Goal: Task Accomplishment & Management: Use online tool/utility

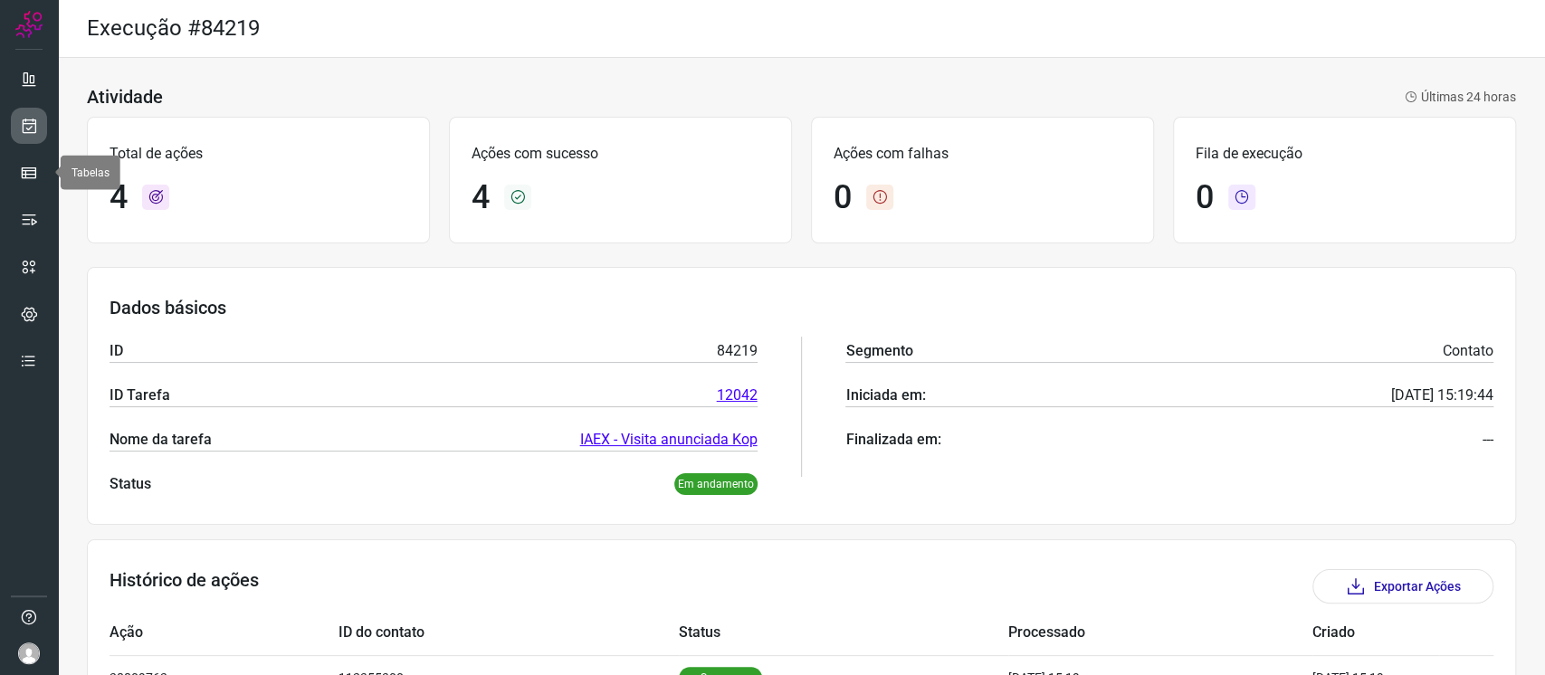
drag, startPoint x: 17, startPoint y: 141, endPoint x: 19, endPoint y: 116, distance: 25.4
click at [17, 141] on link at bounding box center [29, 126] width 36 height 36
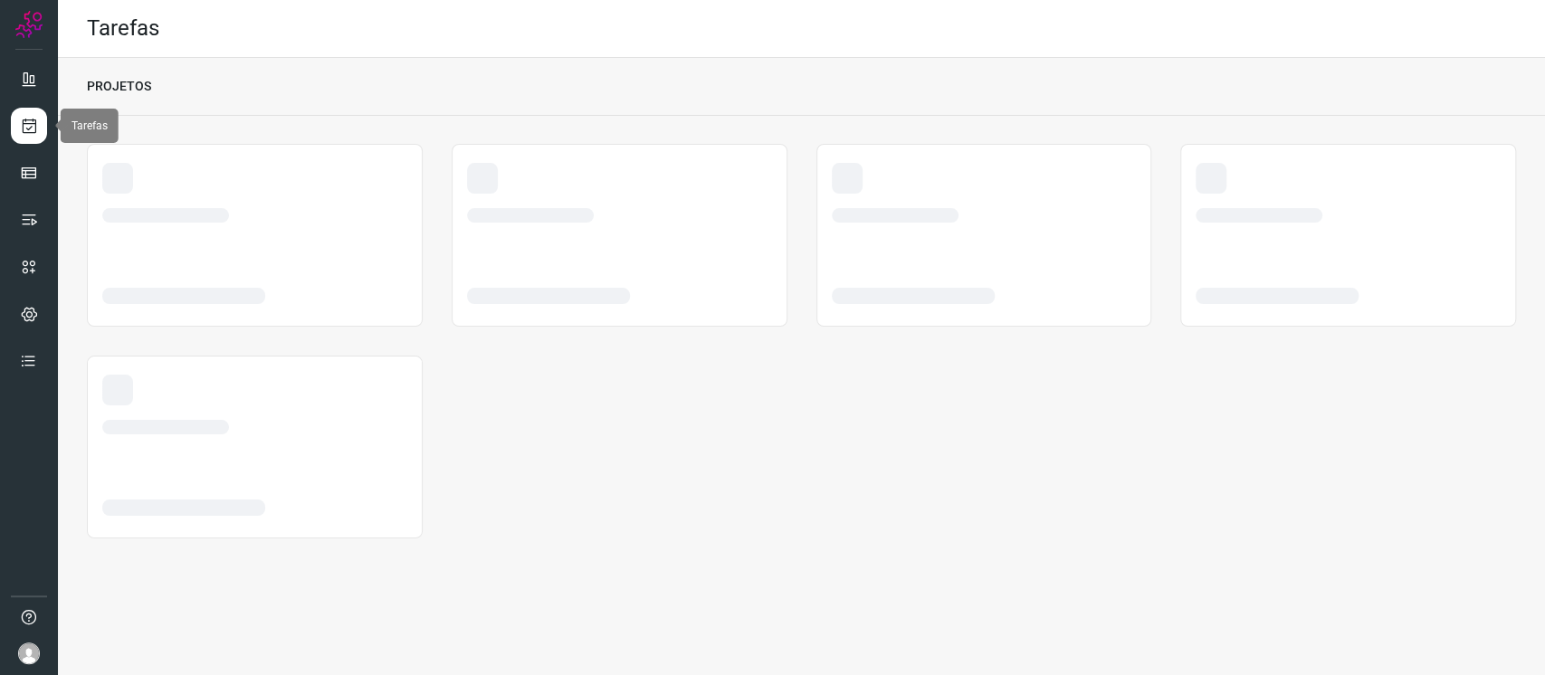
click at [20, 117] on icon at bounding box center [29, 126] width 19 height 18
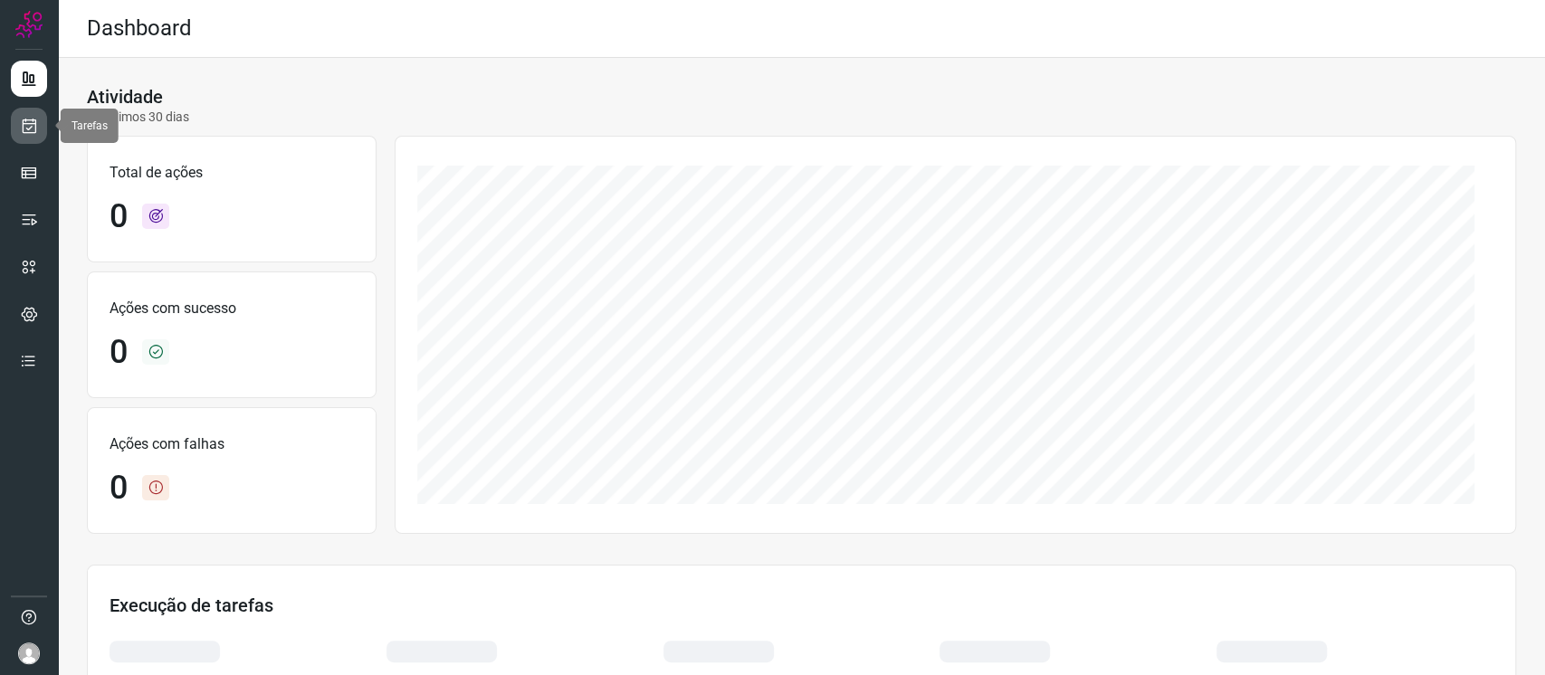
click at [13, 129] on link at bounding box center [29, 126] width 36 height 36
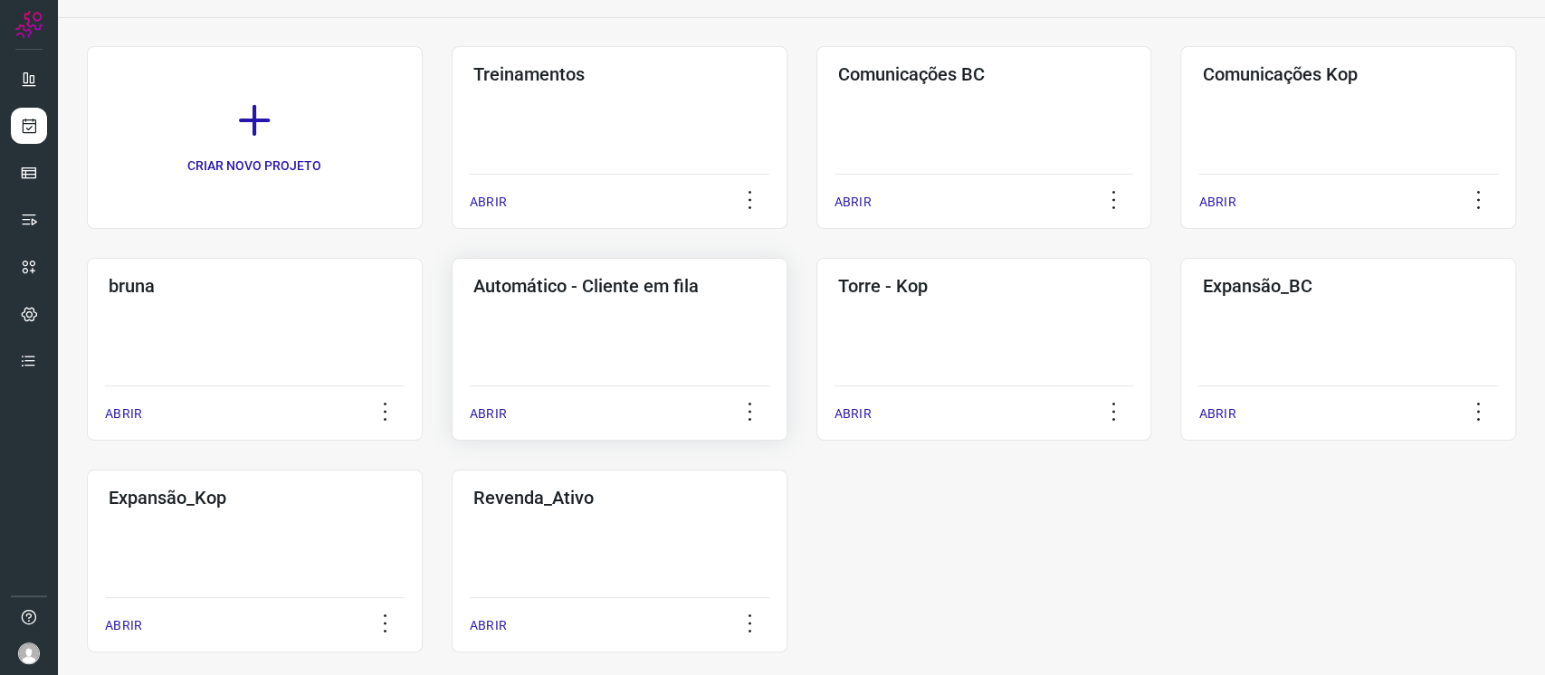
scroll to position [120, 0]
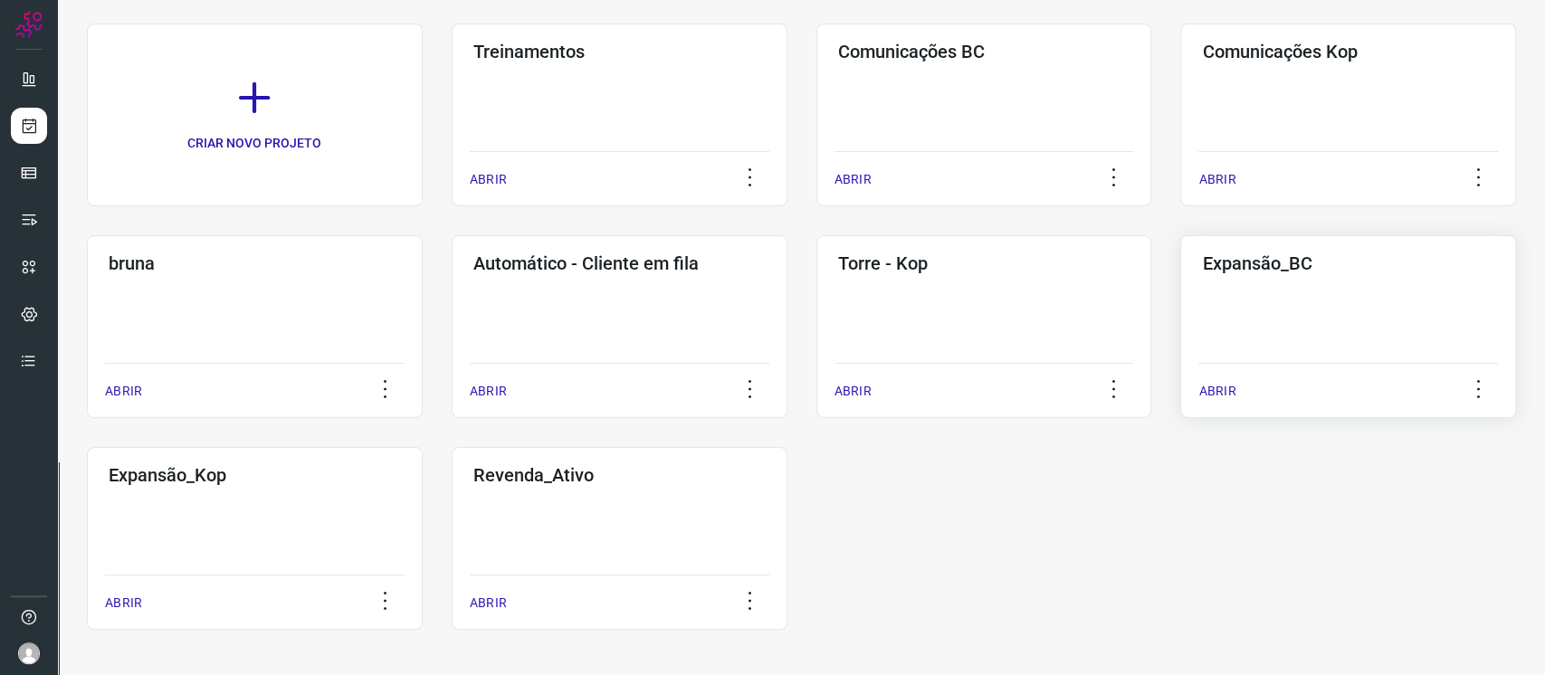
click at [1386, 293] on div "Expansão_BC ABRIR" at bounding box center [1348, 326] width 336 height 183
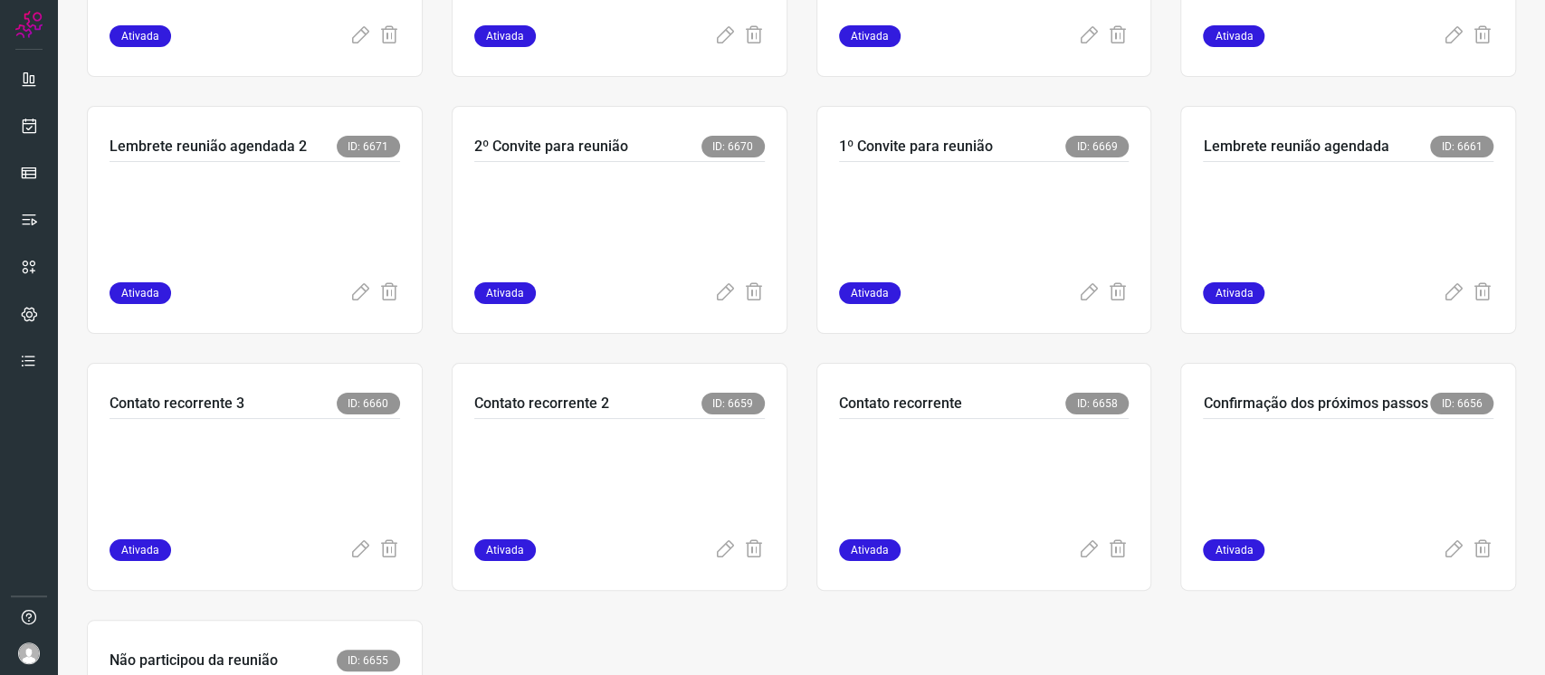
scroll to position [603, 0]
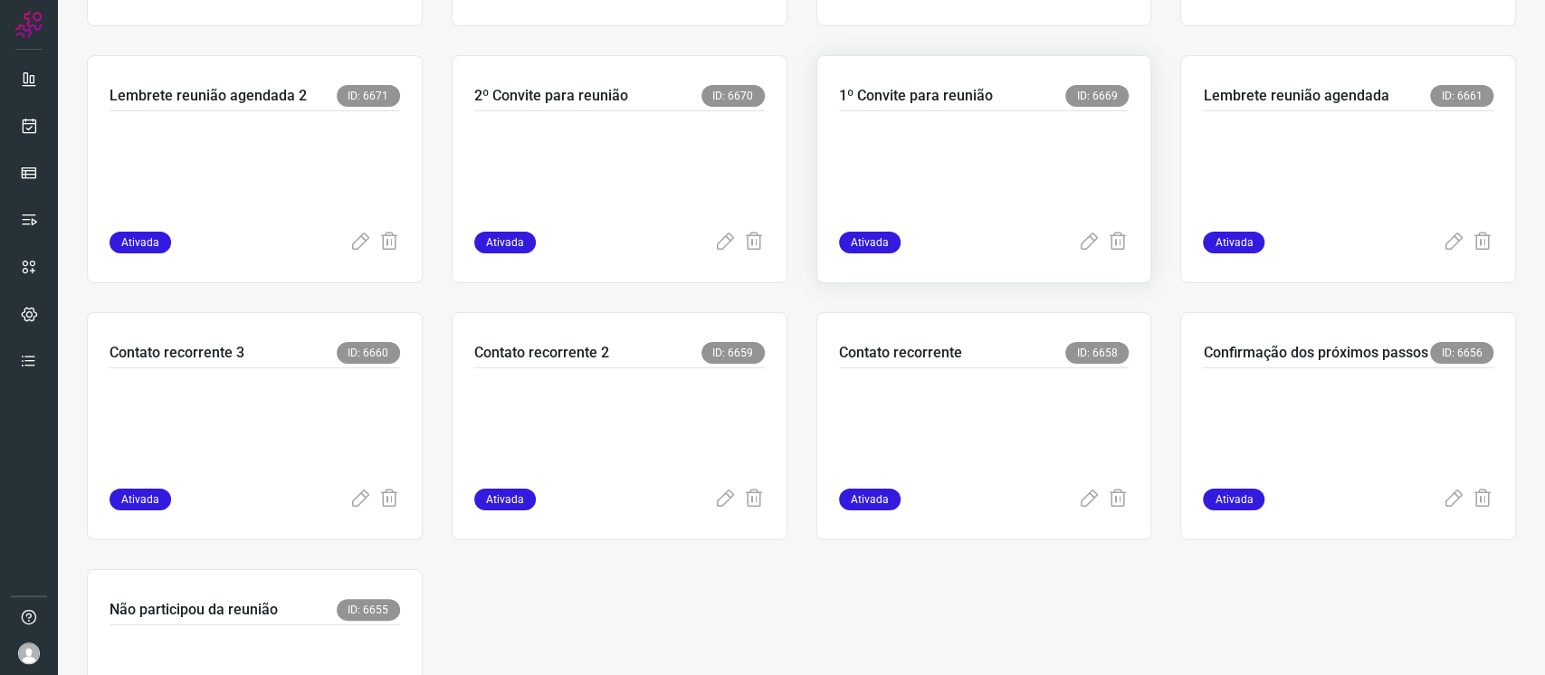
click at [909, 148] on p at bounding box center [975, 167] width 272 height 91
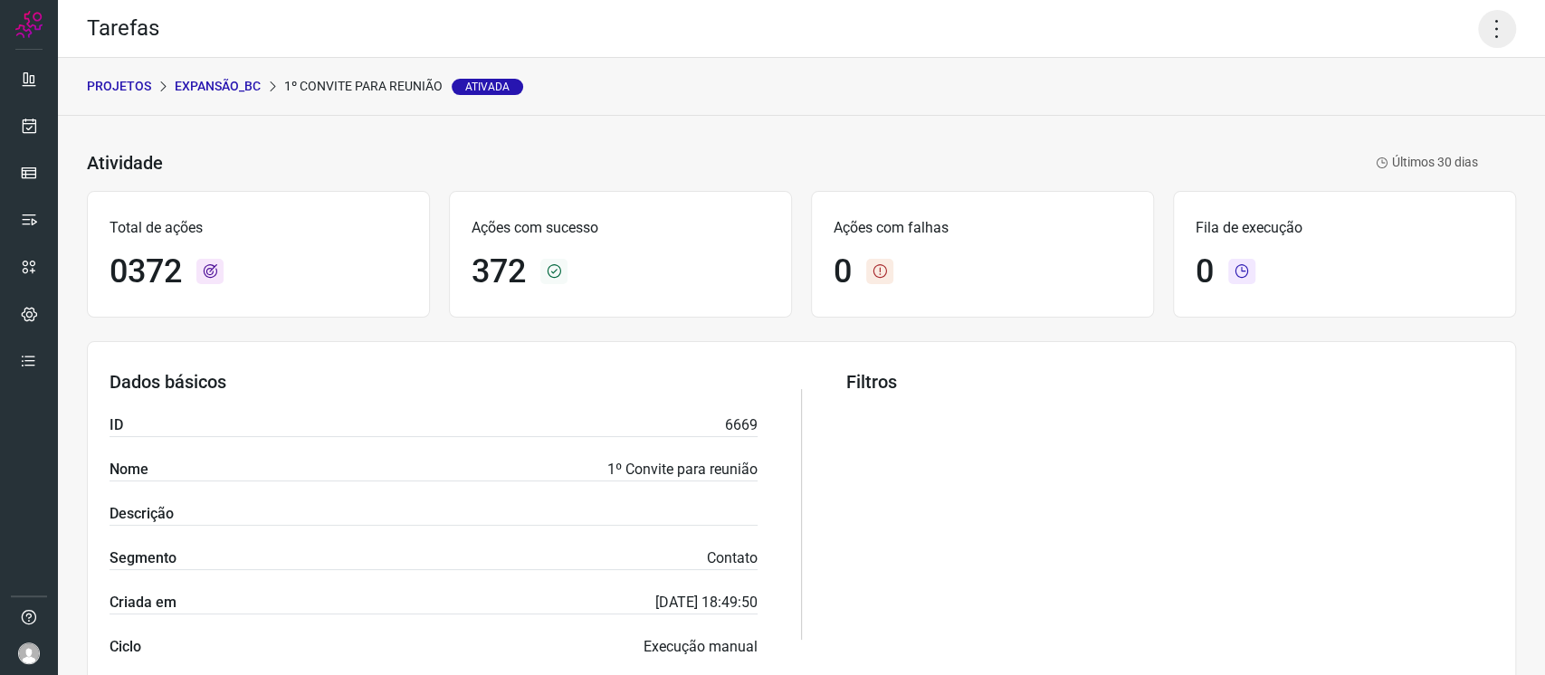
click at [1478, 30] on icon at bounding box center [1497, 29] width 38 height 38
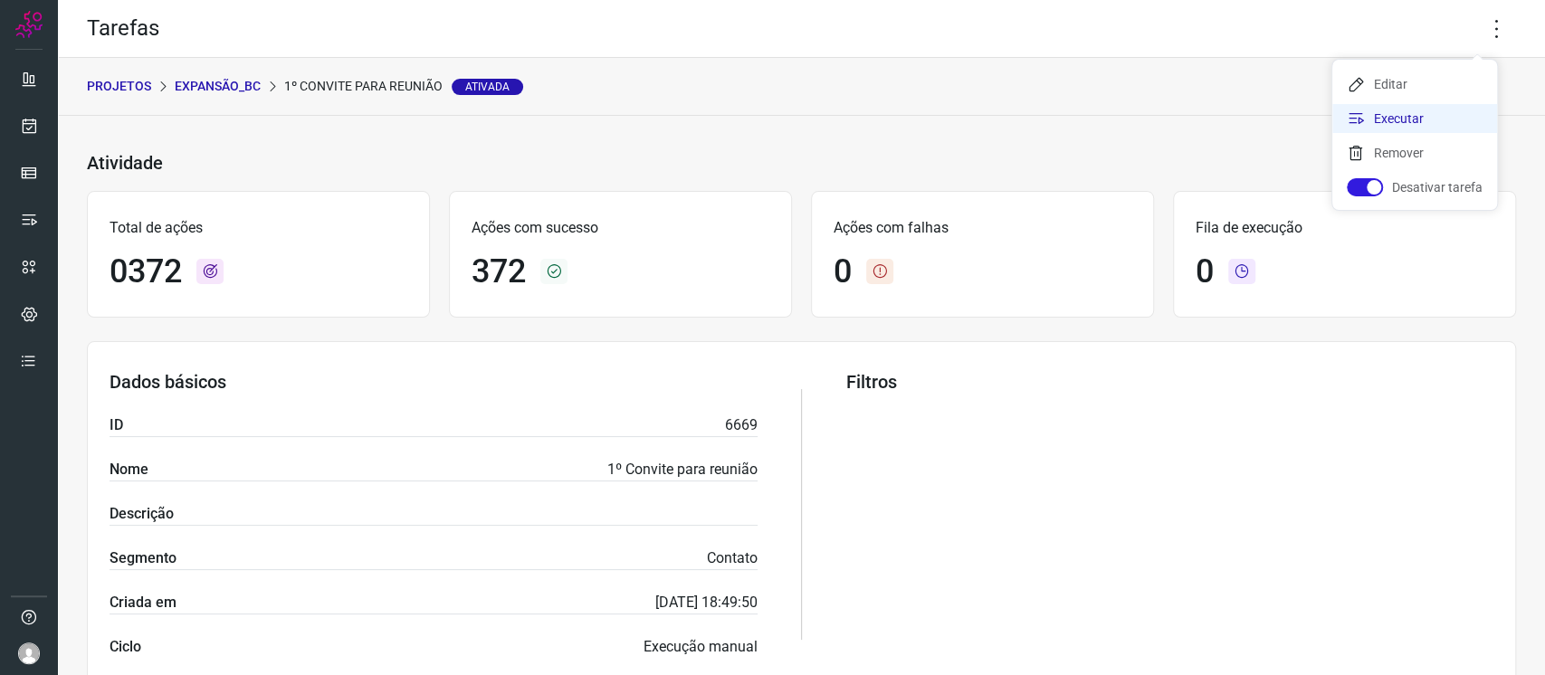
click at [1426, 118] on li "Executar" at bounding box center [1415, 118] width 165 height 29
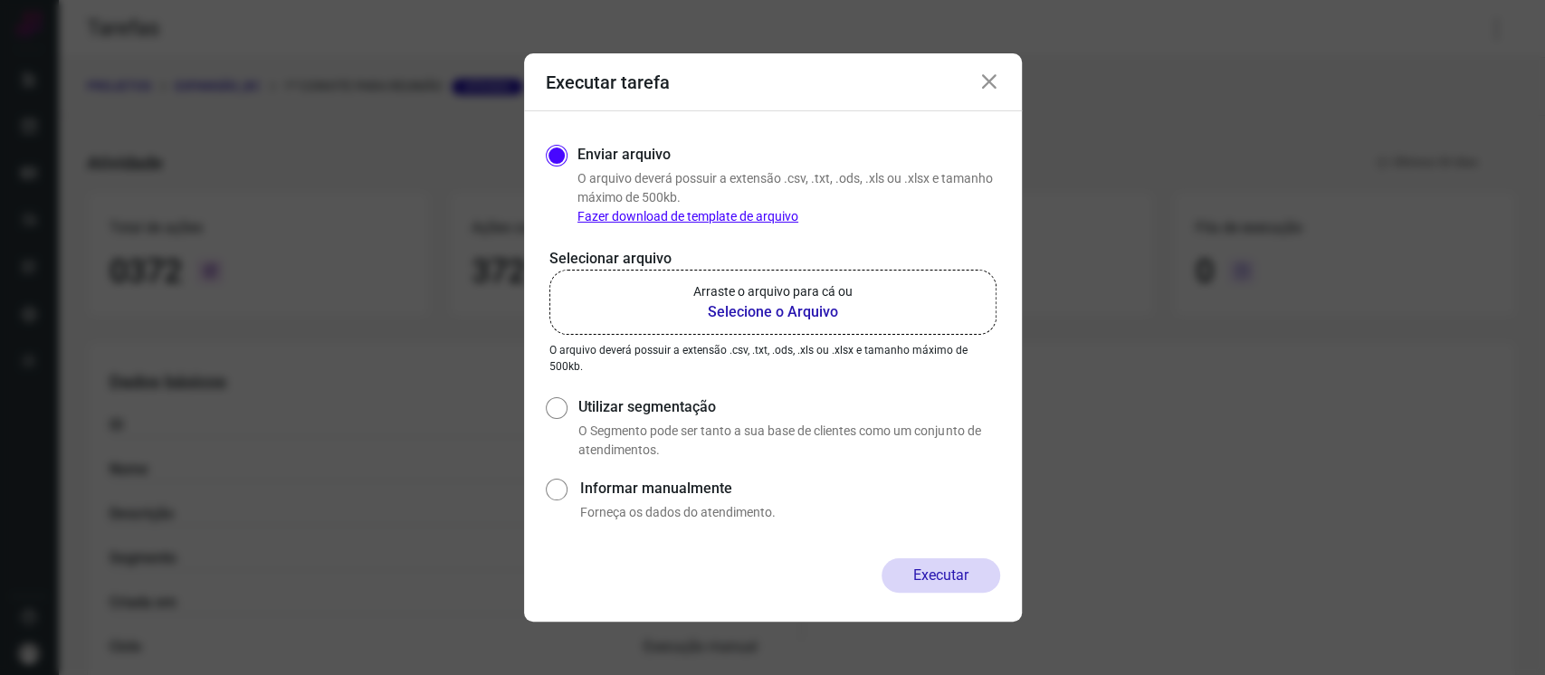
click at [667, 297] on label "Arraste o arquivo para cá ou Selecione o Arquivo" at bounding box center [773, 302] width 447 height 65
click at [0, 0] on input "Arraste o arquivo para cá ou Selecione o Arquivo" at bounding box center [0, 0] width 0 height 0
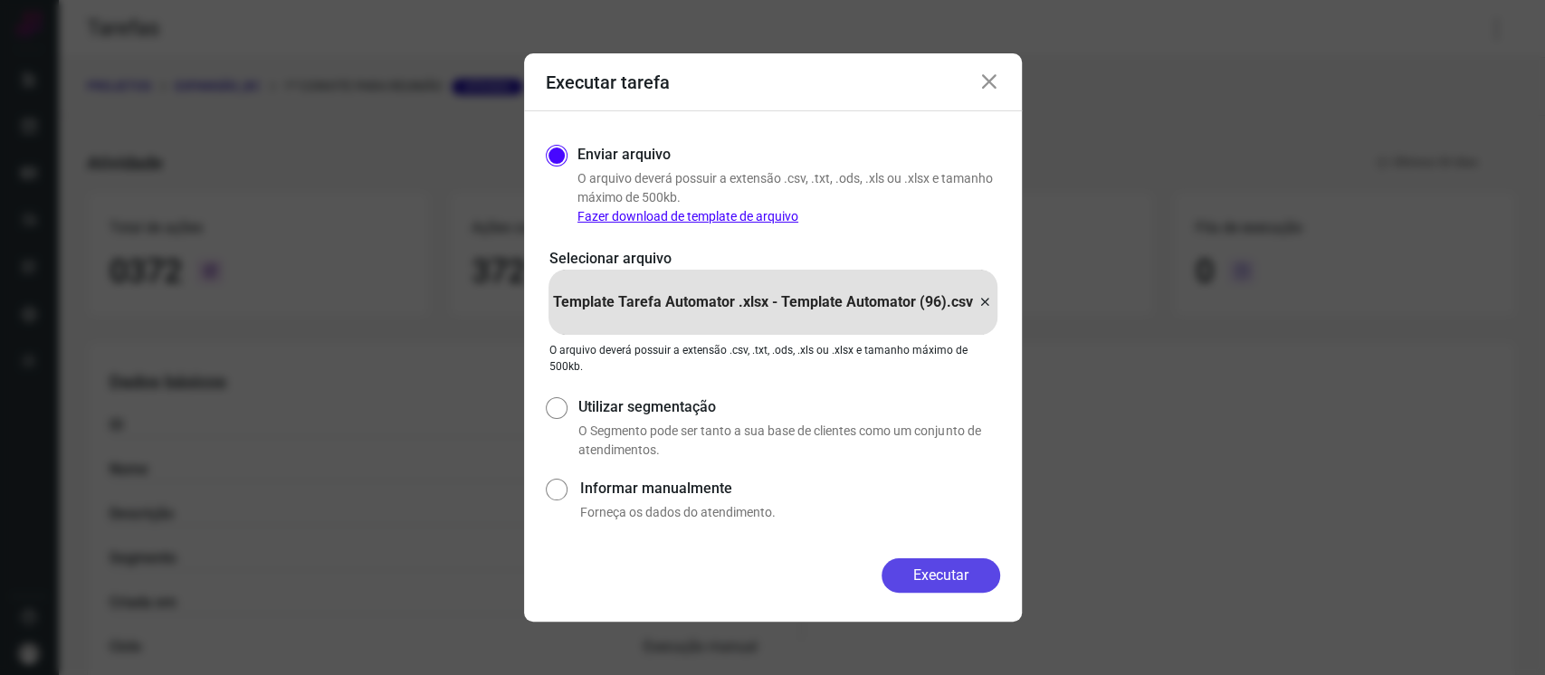
click at [980, 577] on button "Executar" at bounding box center [941, 576] width 119 height 34
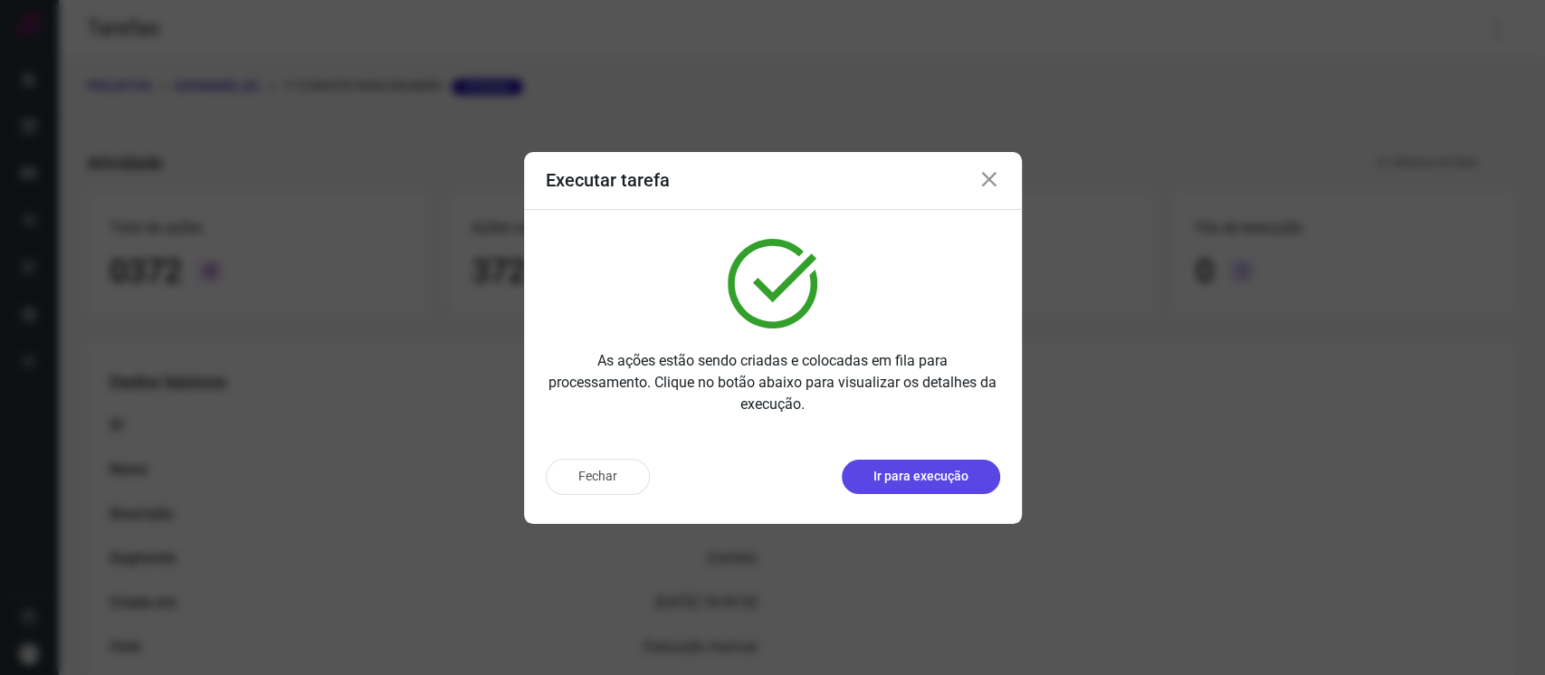
click at [956, 482] on p "Ir para execução" at bounding box center [921, 476] width 95 height 19
